Goal: Information Seeking & Learning: Stay updated

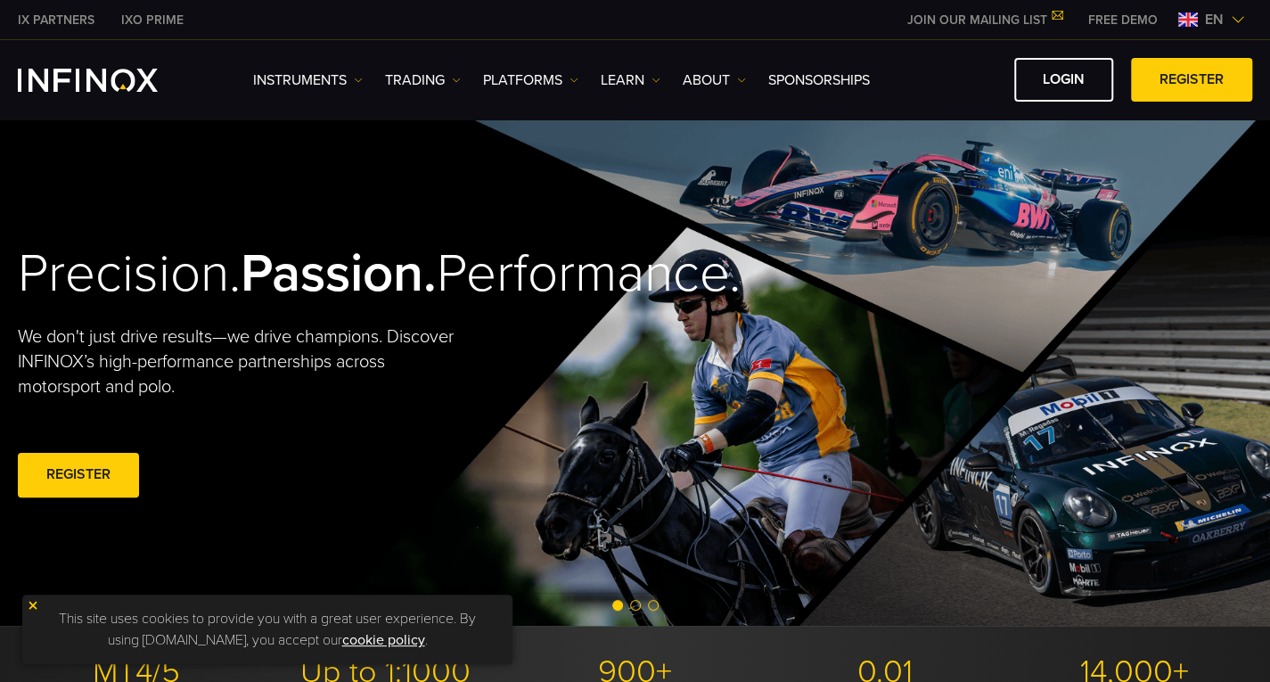
click at [1234, 28] on div "en" at bounding box center [1211, 19] width 81 height 21
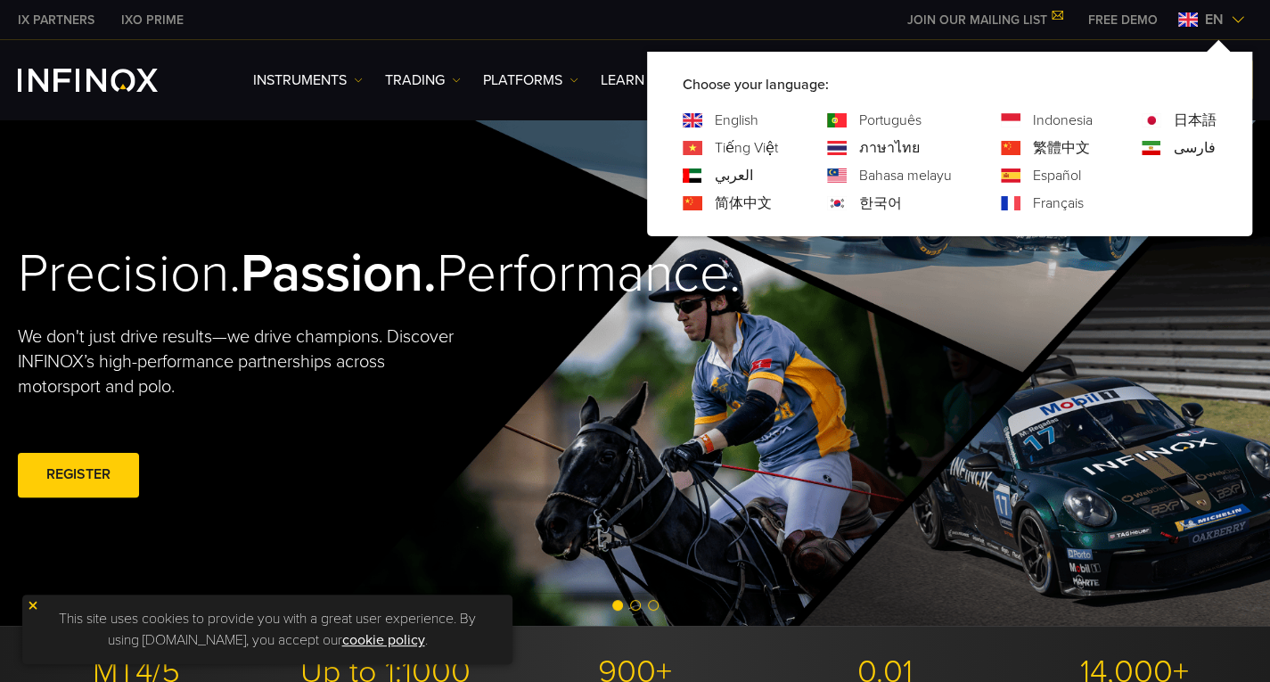
click at [727, 177] on link "العربي" at bounding box center [734, 175] width 38 height 21
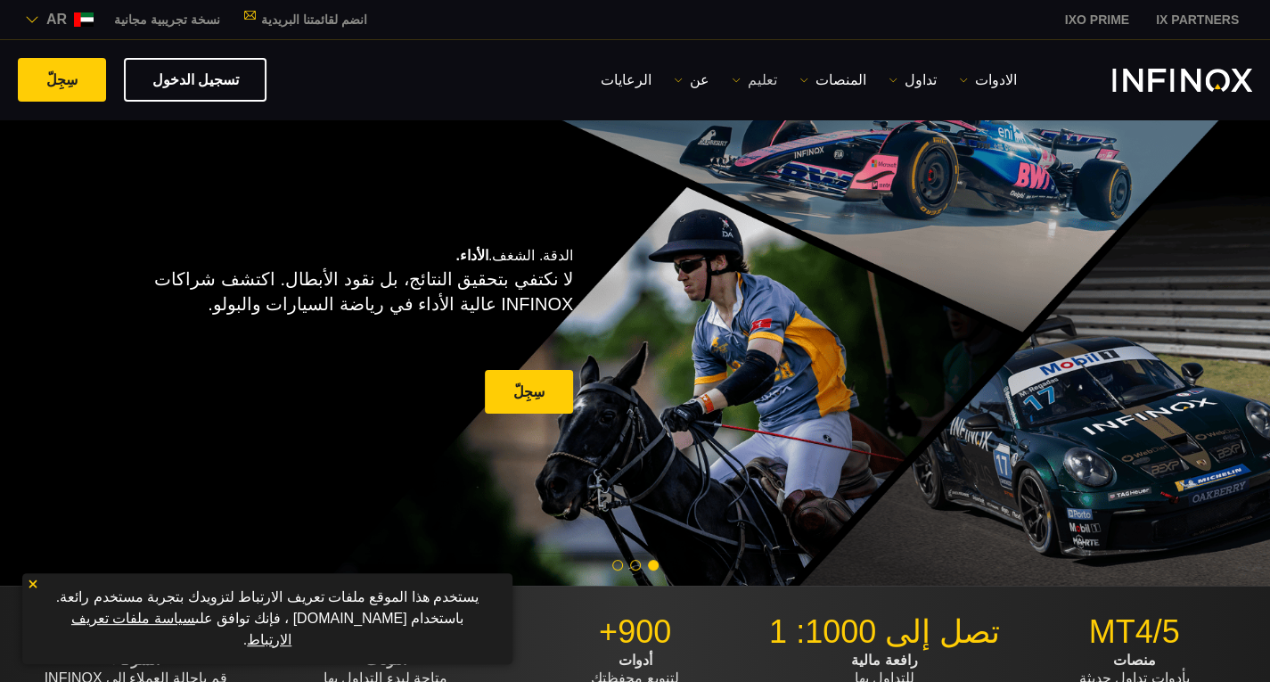
click at [740, 81] on img at bounding box center [735, 80] width 9 height 9
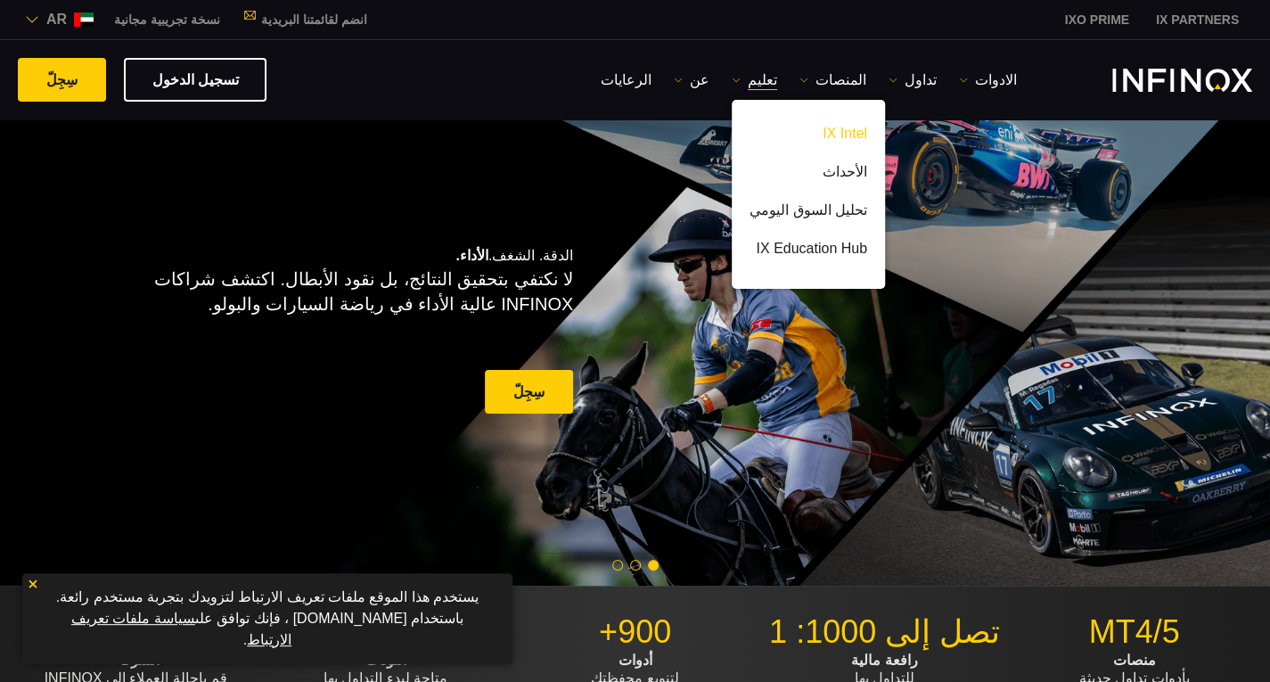
click at [846, 133] on link "IX Intel" at bounding box center [807, 137] width 153 height 38
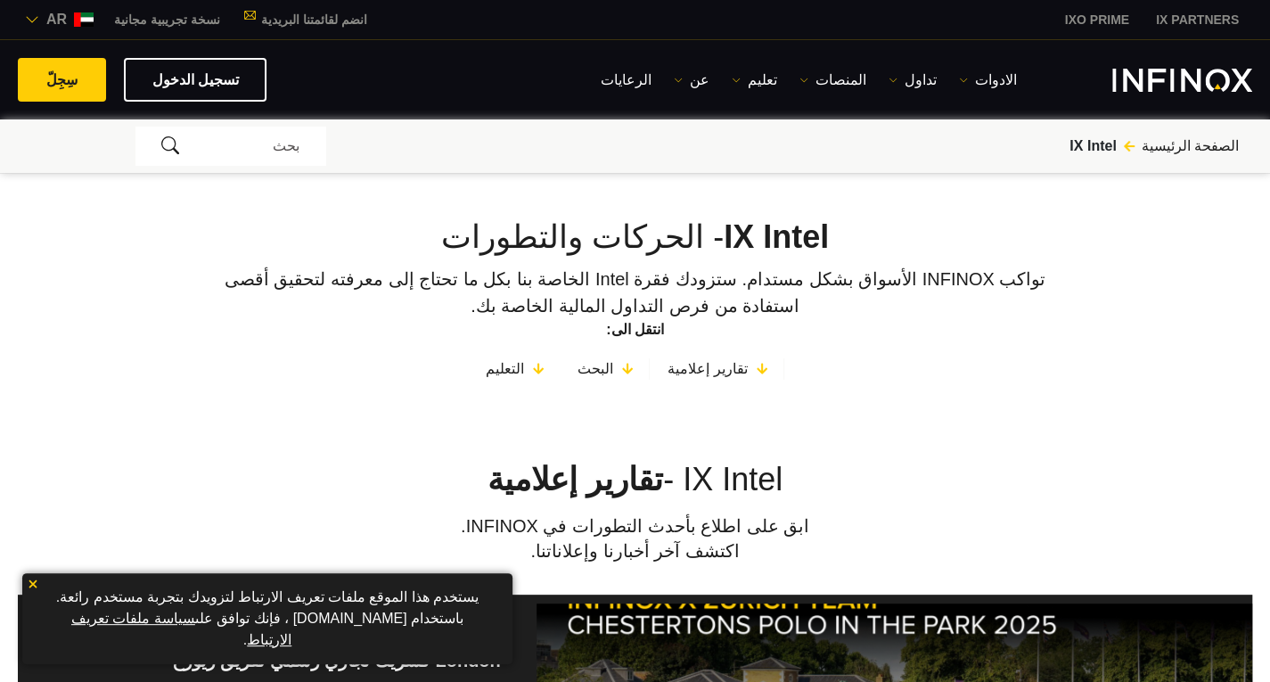
click at [577, 466] on span "تقارير إعلامية" at bounding box center [575, 479] width 176 height 37
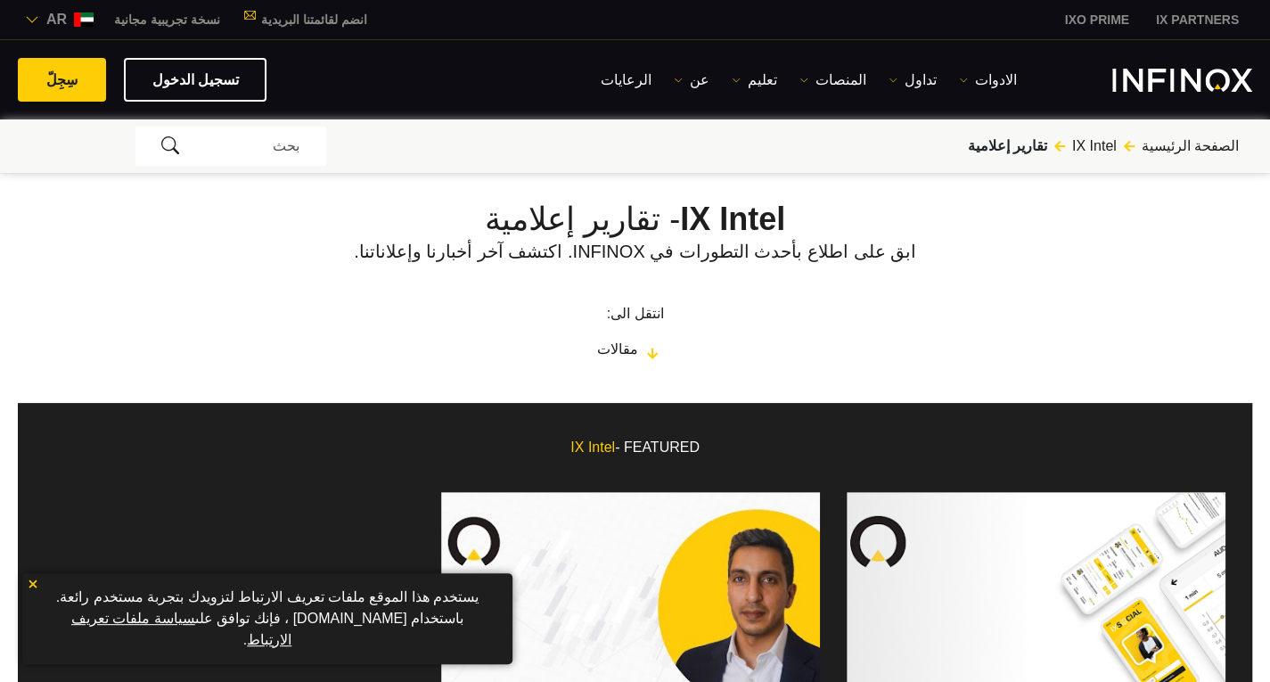
click at [641, 359] on link "مقالات" at bounding box center [635, 349] width 77 height 21
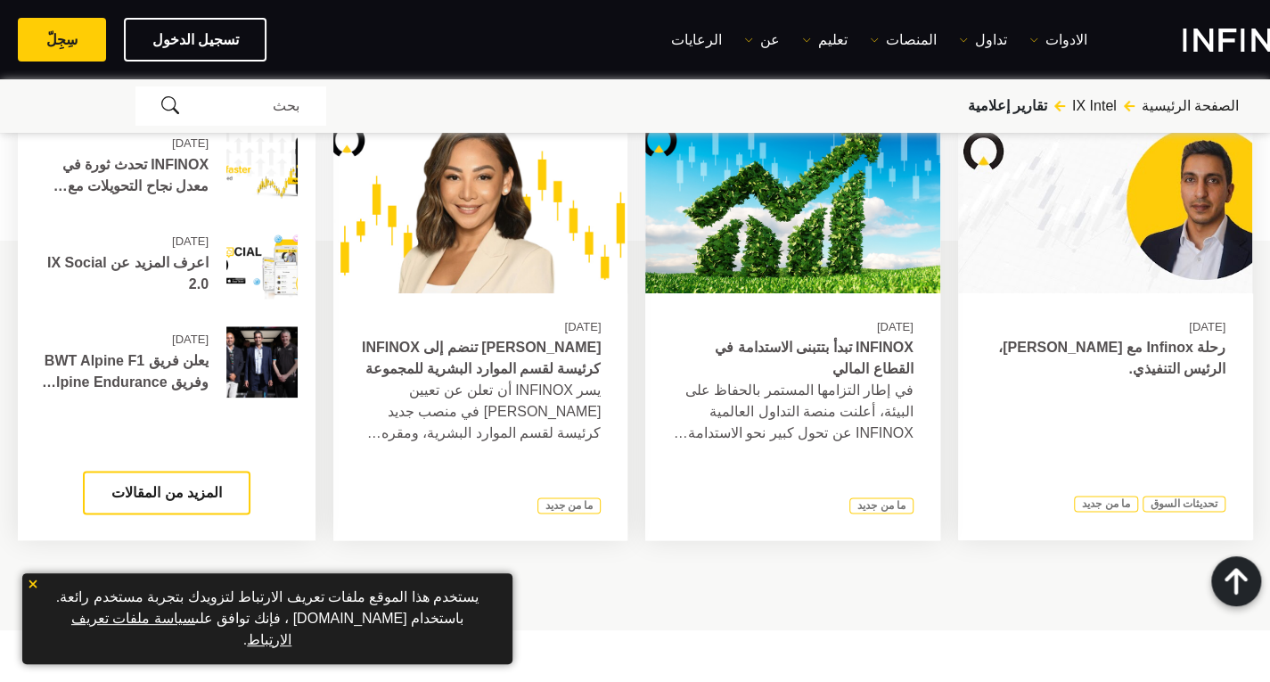
scroll to position [1009, 0]
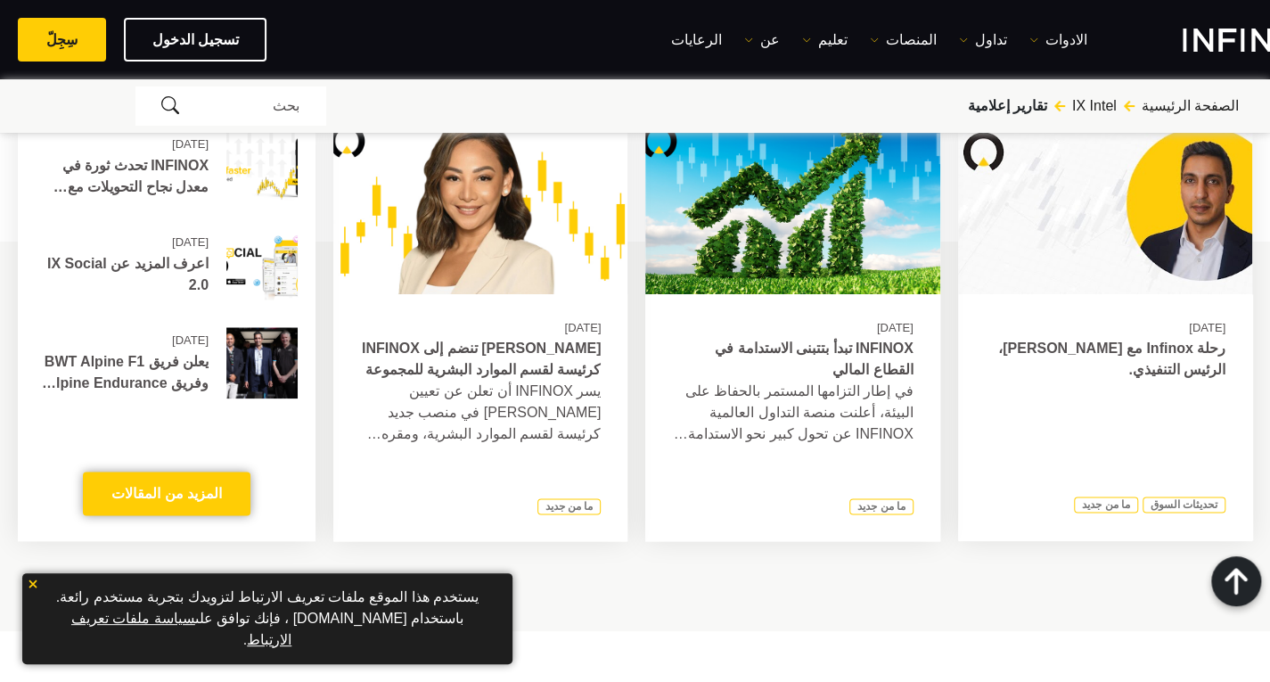
click at [150, 500] on link "المزيد من المقالات" at bounding box center [167, 493] width 168 height 44
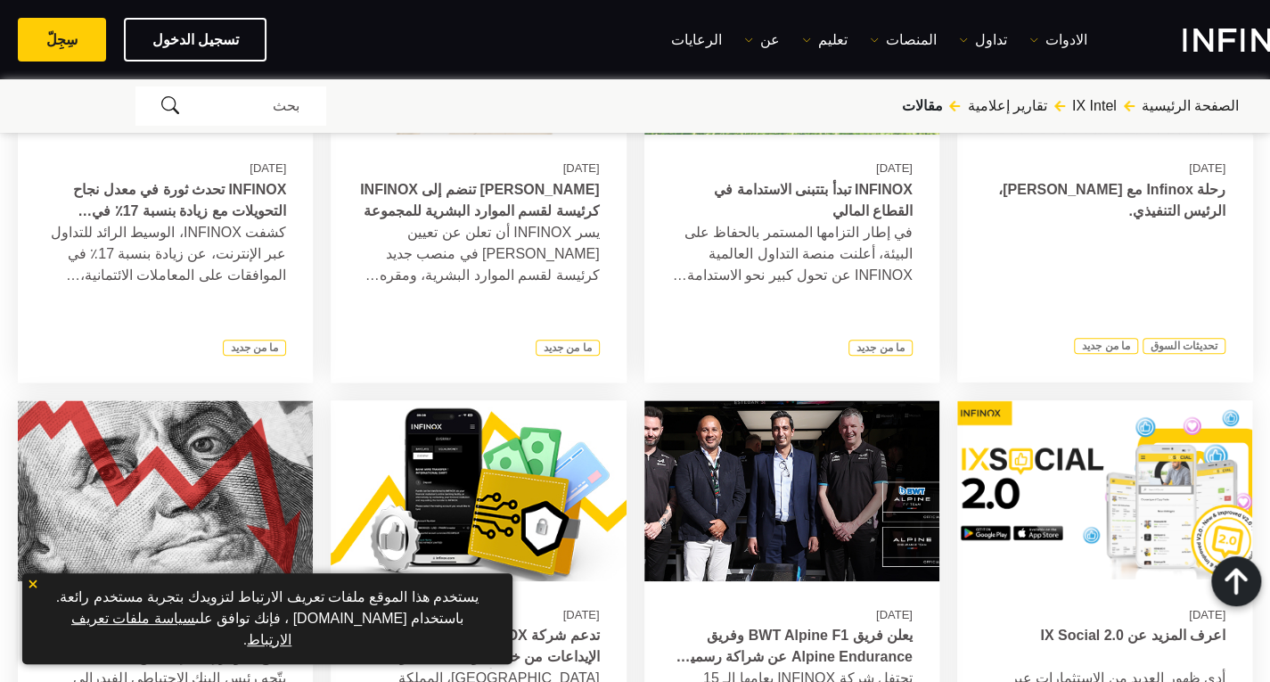
scroll to position [1034, 0]
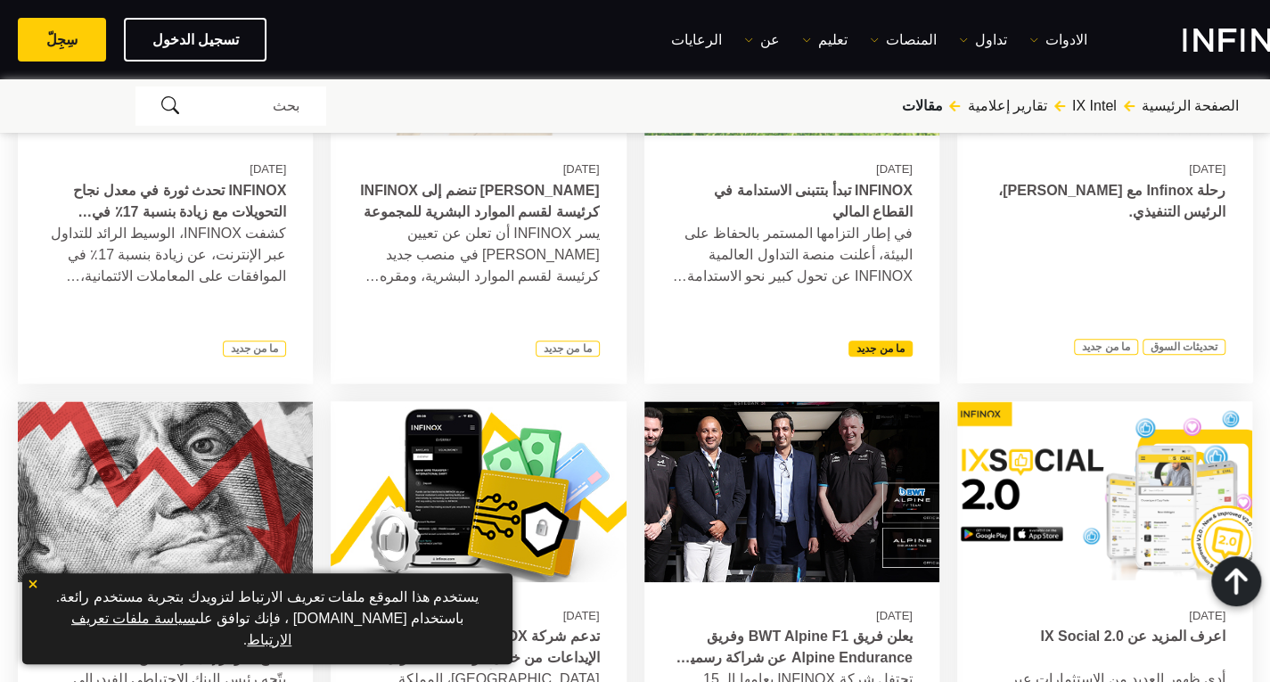
click at [870, 347] on link "ما من جديد" at bounding box center [880, 348] width 64 height 16
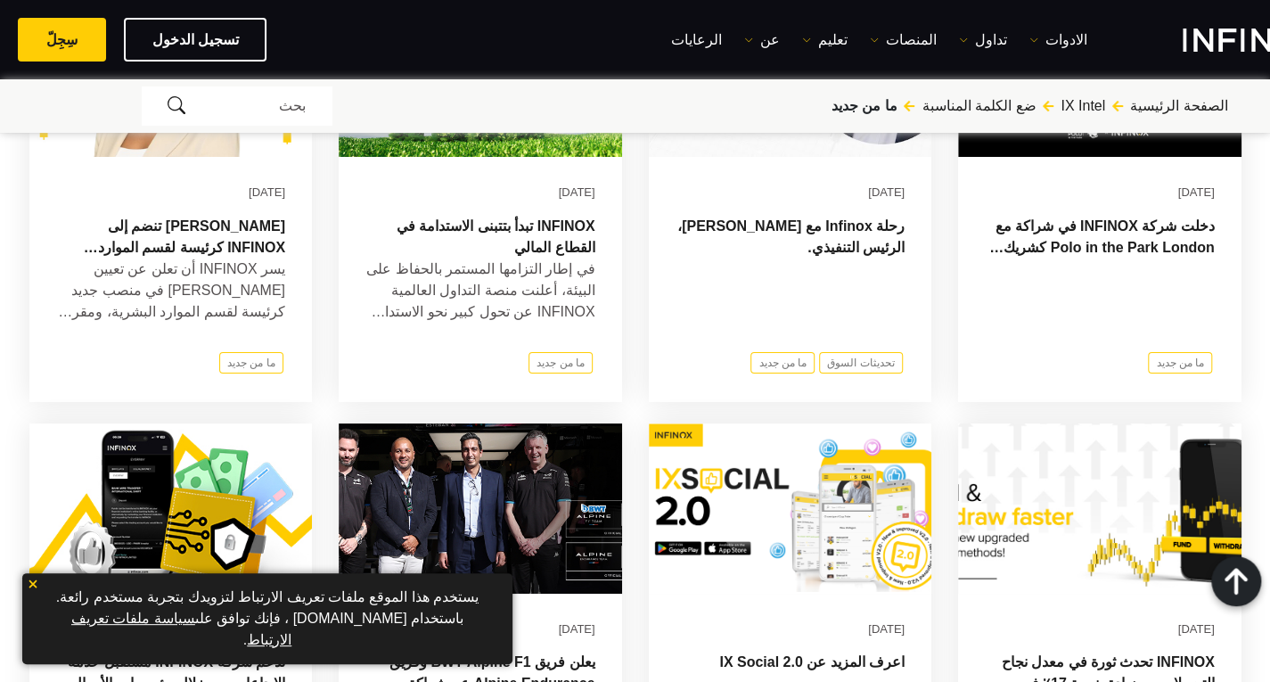
scroll to position [820, 0]
